Goal: Information Seeking & Learning: Learn about a topic

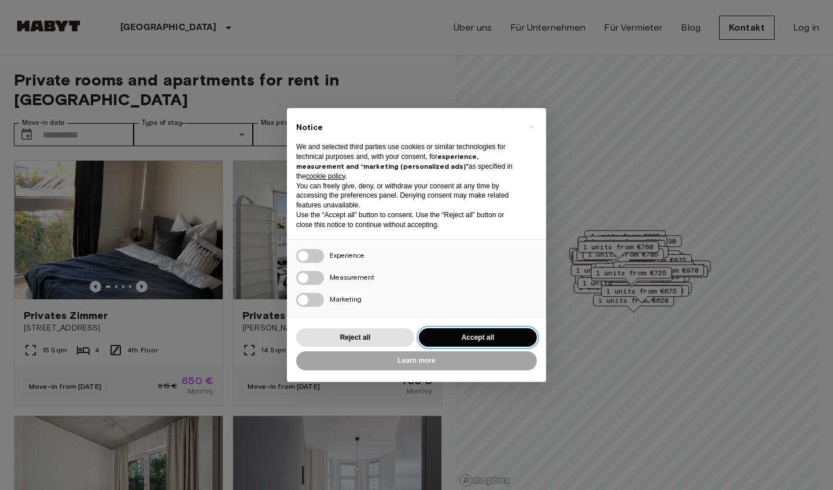
click at [449, 330] on button "Accept all" at bounding box center [478, 337] width 118 height 19
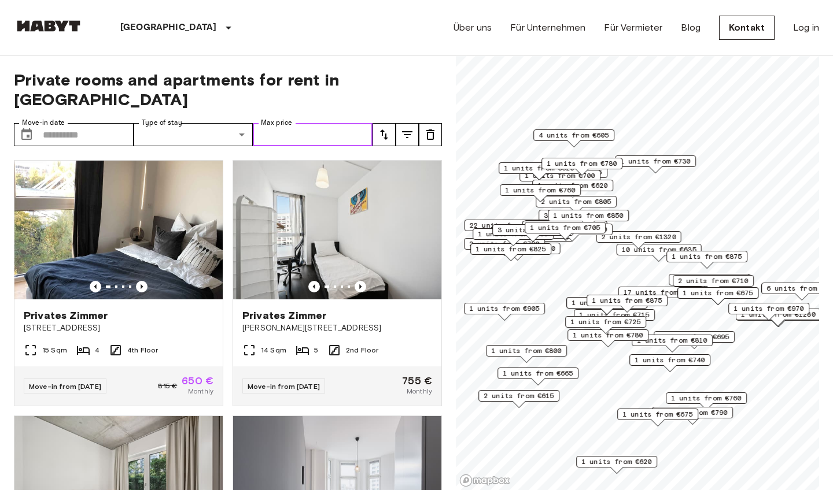
click at [336, 124] on input "Max price" at bounding box center [313, 134] width 120 height 23
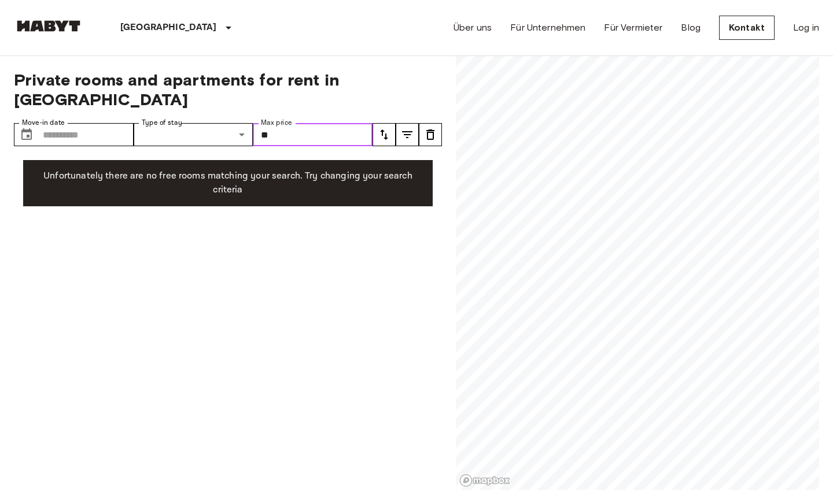
type input "*"
type input "***"
